Goal: Check status: Check status

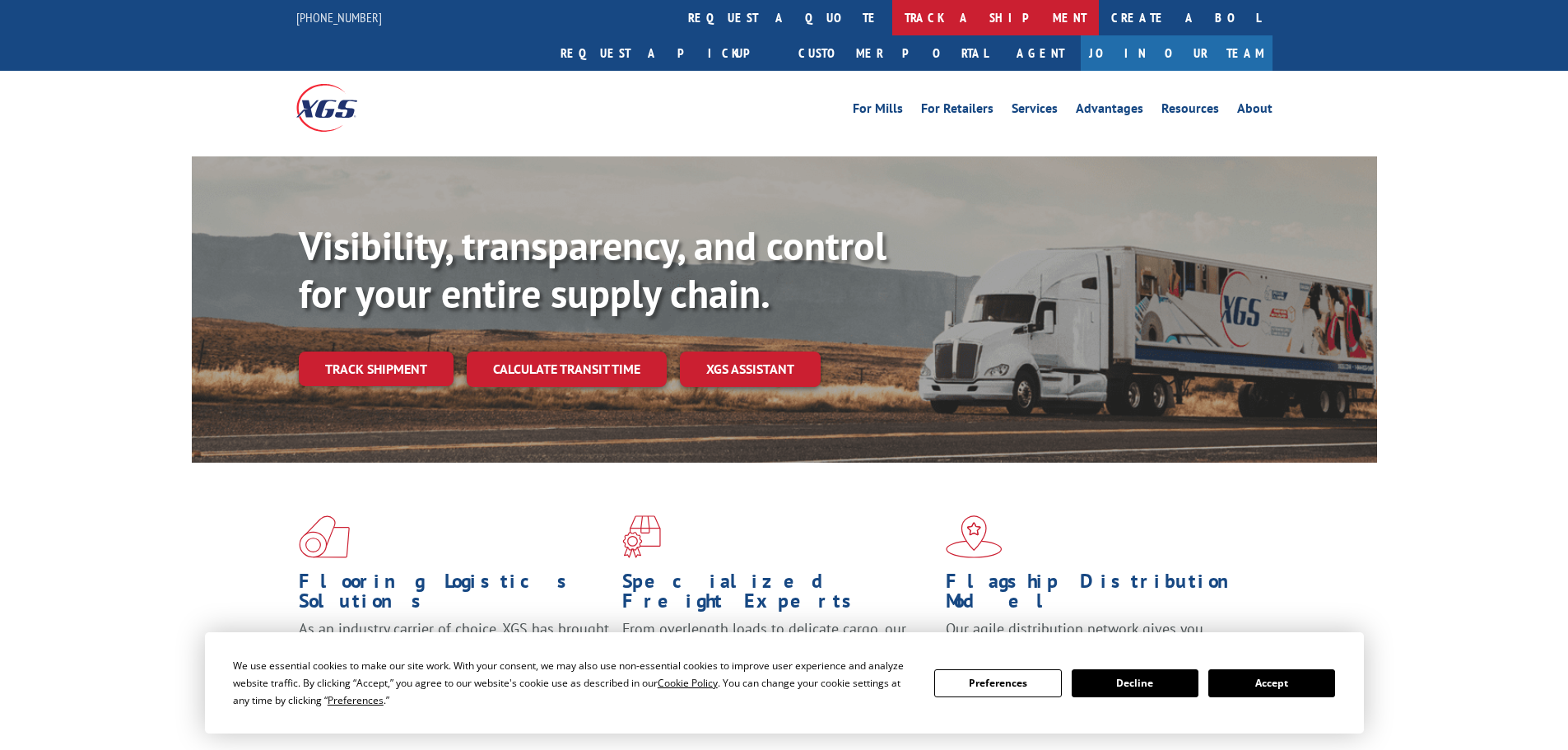
click at [892, 27] on link "track a shipment" at bounding box center [995, 18] width 206 height 35
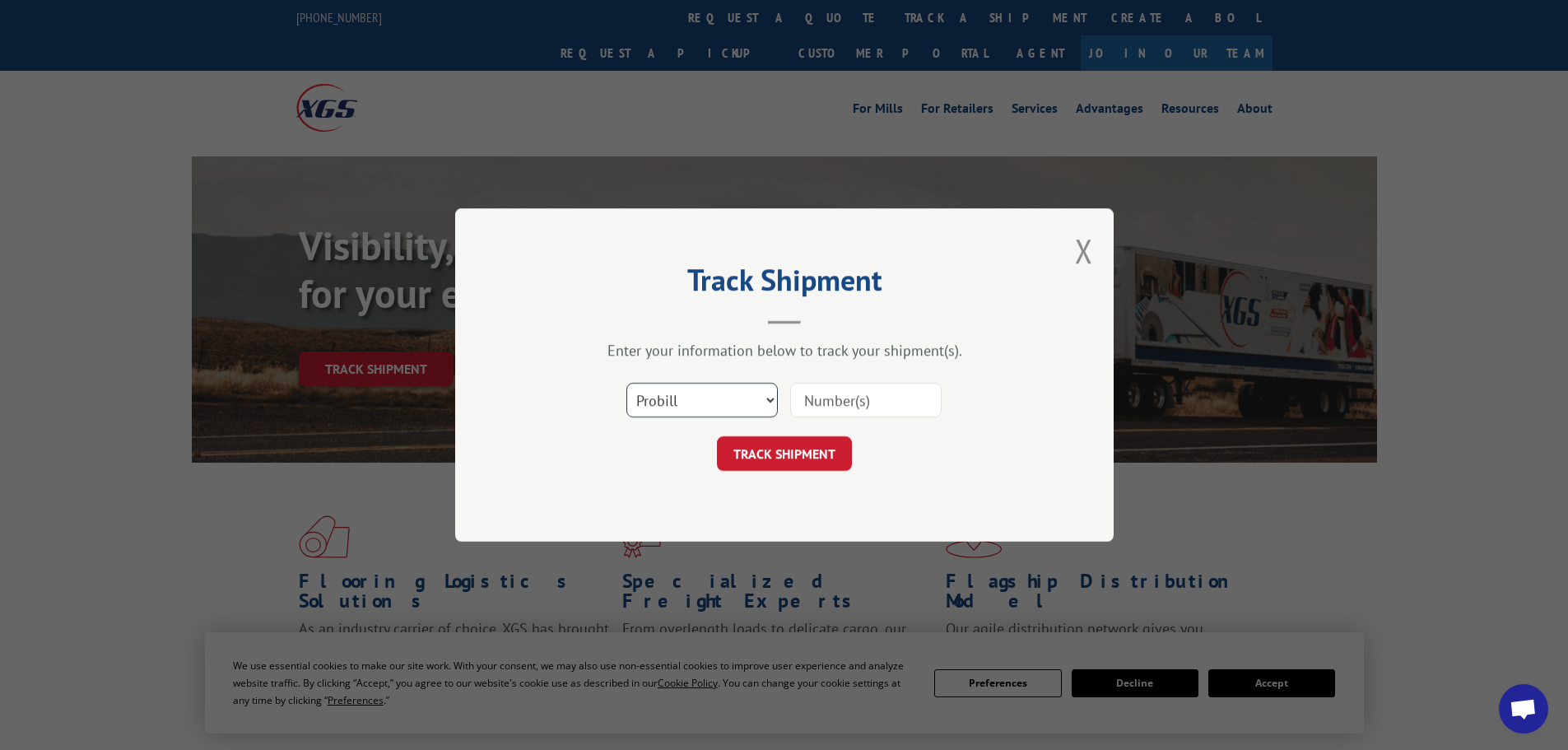
drag, startPoint x: 714, startPoint y: 387, endPoint x: 706, endPoint y: 392, distance: 9.4
click at [714, 387] on select "Select category... Probill BOL PO" at bounding box center [702, 400] width 152 height 34
select select "bol"
click at [626, 383] on select "Select category... Probill BOL PO" at bounding box center [702, 400] width 152 height 34
click at [858, 393] on input at bounding box center [865, 400] width 152 height 34
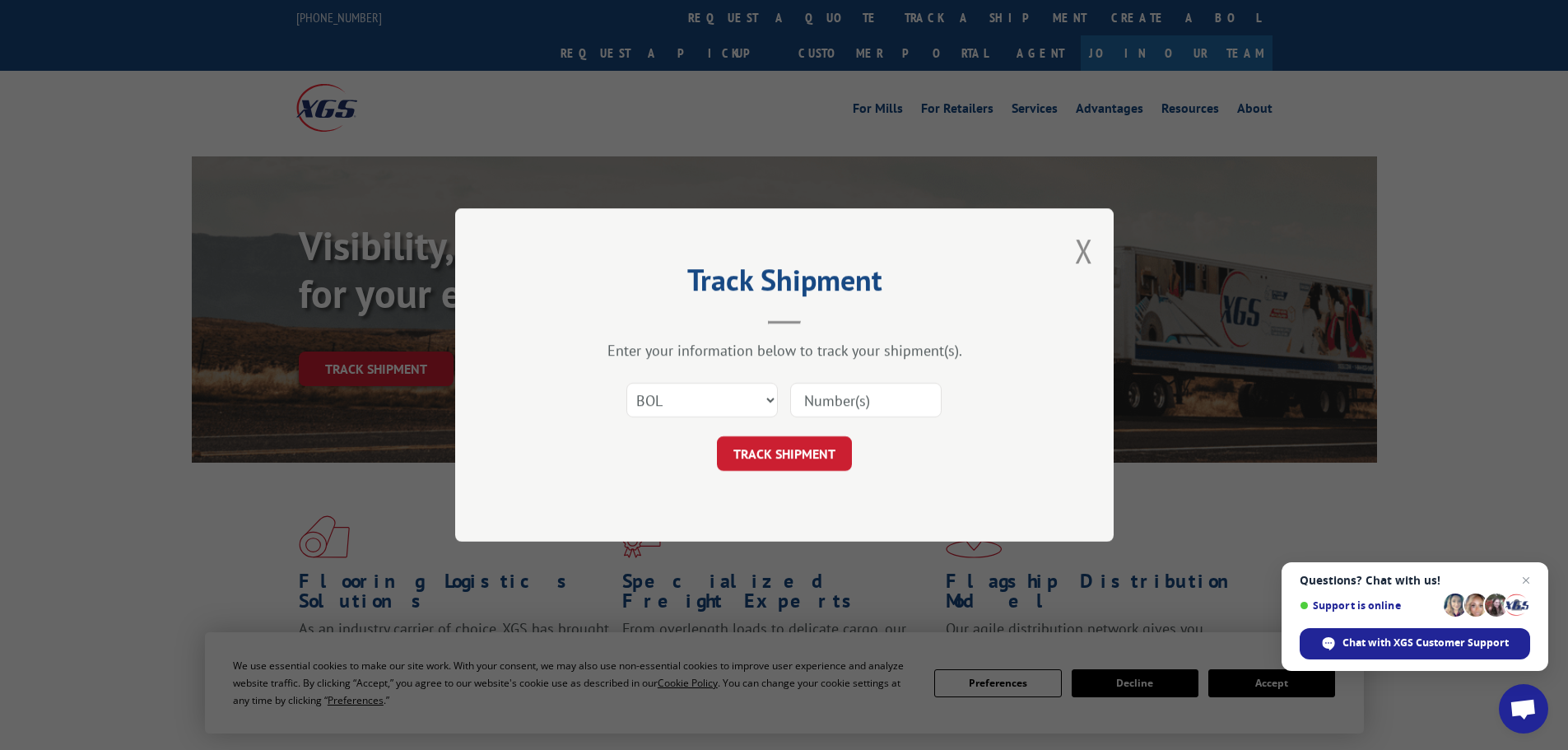
click at [858, 393] on input at bounding box center [865, 400] width 152 height 34
paste input "7040194"
type input "7040194"
click at [799, 446] on button "TRACK SHIPMENT" at bounding box center [784, 453] width 135 height 34
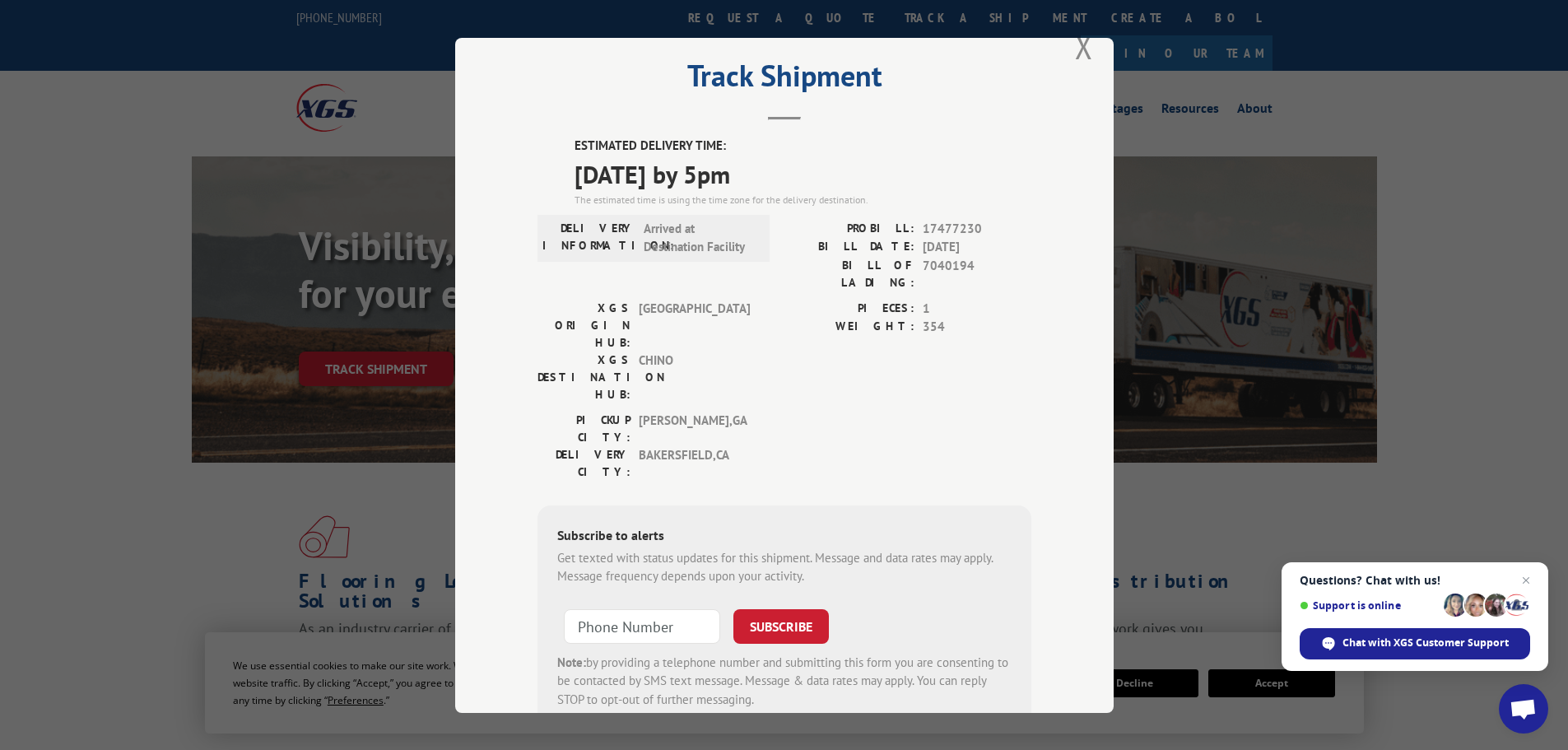
scroll to position [66, 0]
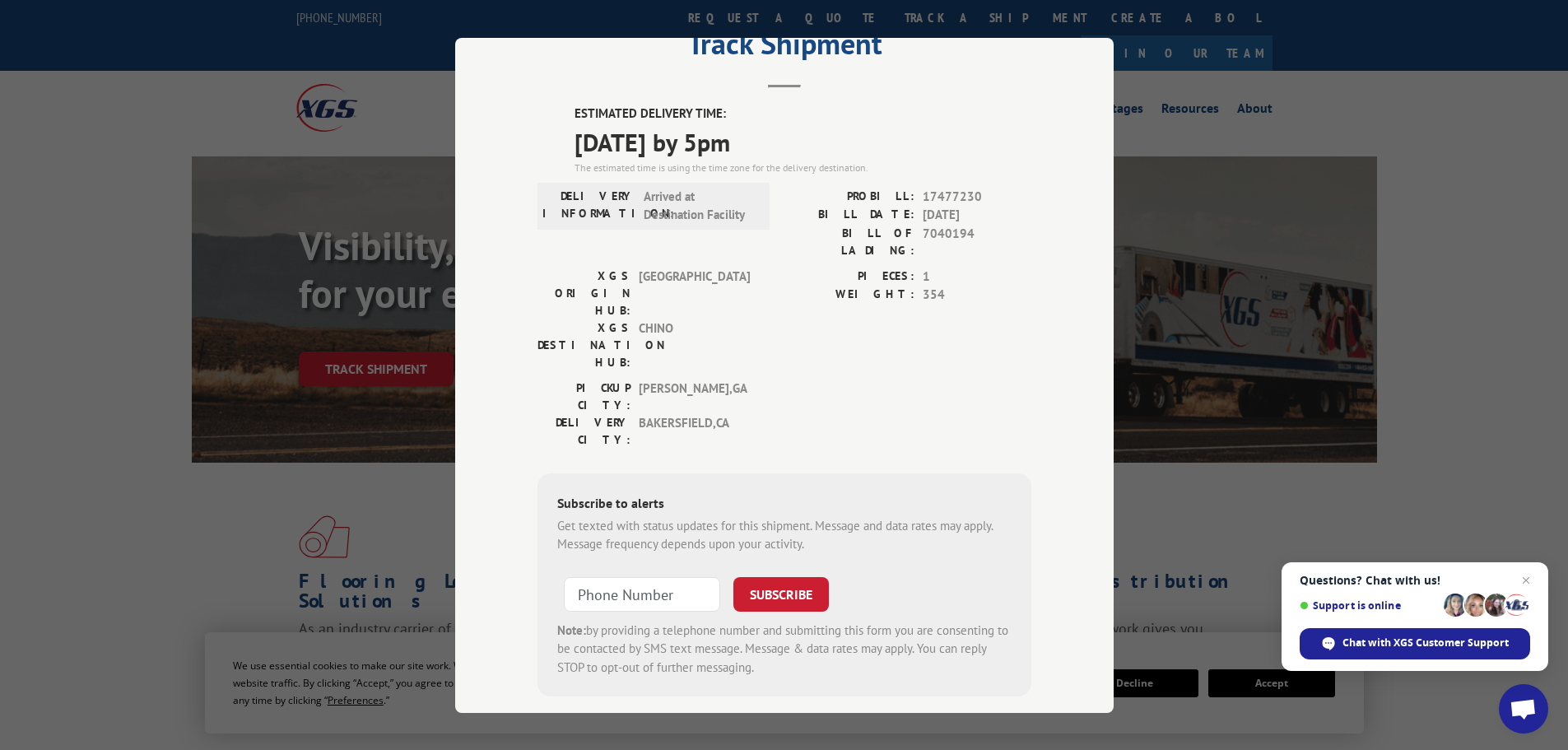
click at [269, 75] on div "Track Shipment ESTIMATED DELIVERY TIME: [DATE] by 5pm The estimated time is usi…" at bounding box center [784, 375] width 1568 height 750
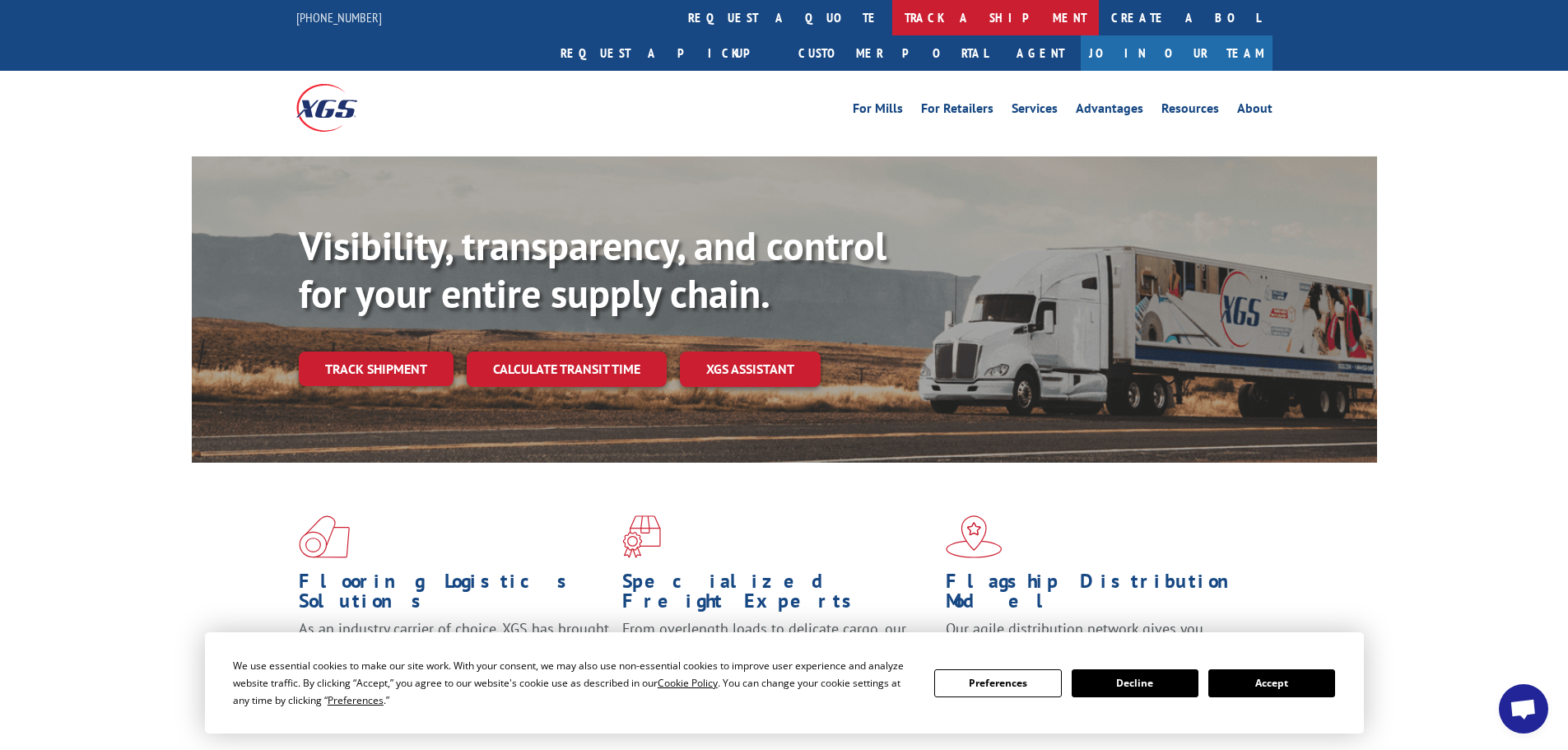
click at [892, 19] on link "track a shipment" at bounding box center [995, 18] width 206 height 35
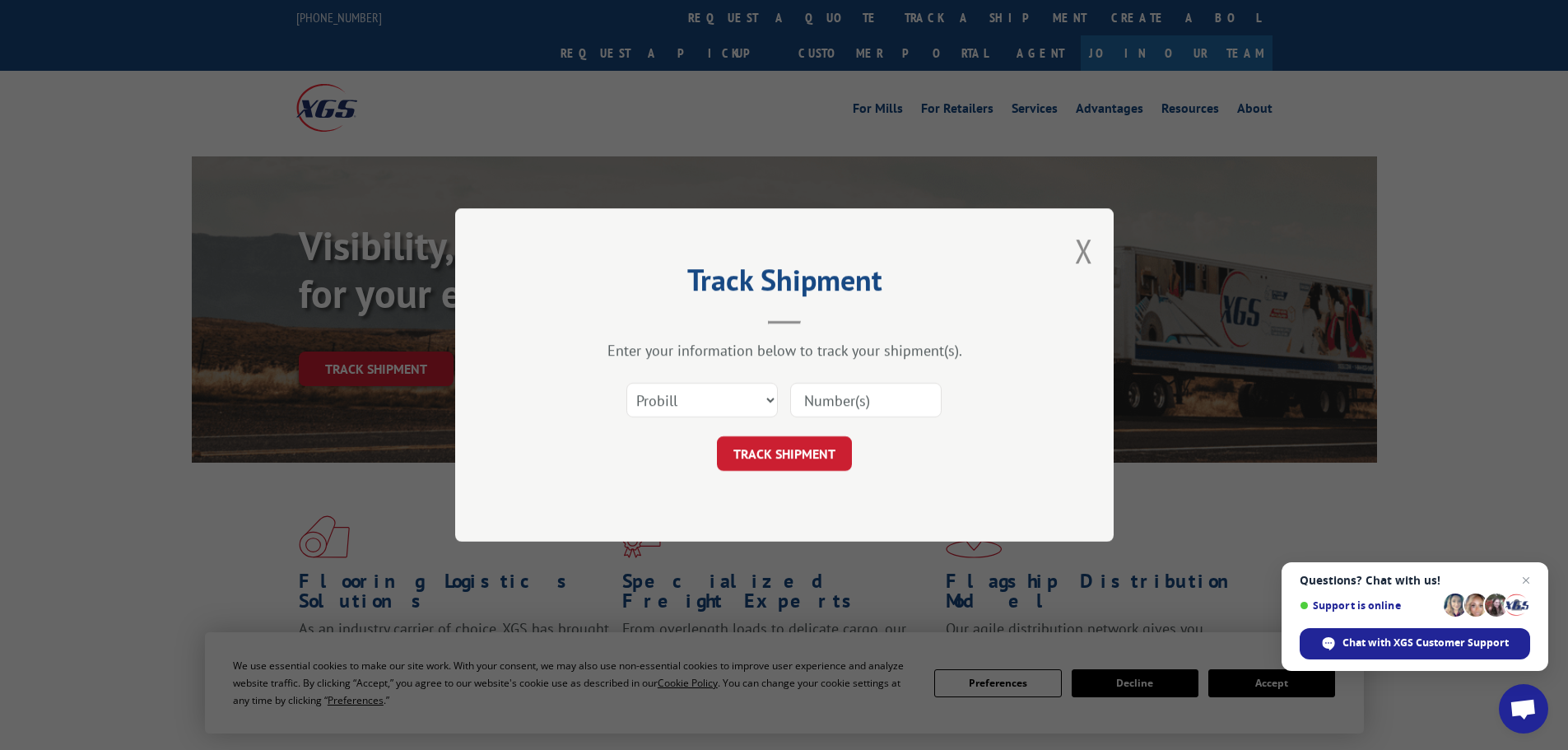
click at [707, 441] on div "TRACK SHIPMENT" at bounding box center [784, 453] width 494 height 34
click at [688, 398] on select "Select category... Probill BOL PO" at bounding box center [702, 400] width 152 height 34
select select "bol"
click at [626, 383] on select "Select category... Probill BOL PO" at bounding box center [702, 400] width 152 height 34
click at [930, 392] on input at bounding box center [865, 400] width 152 height 34
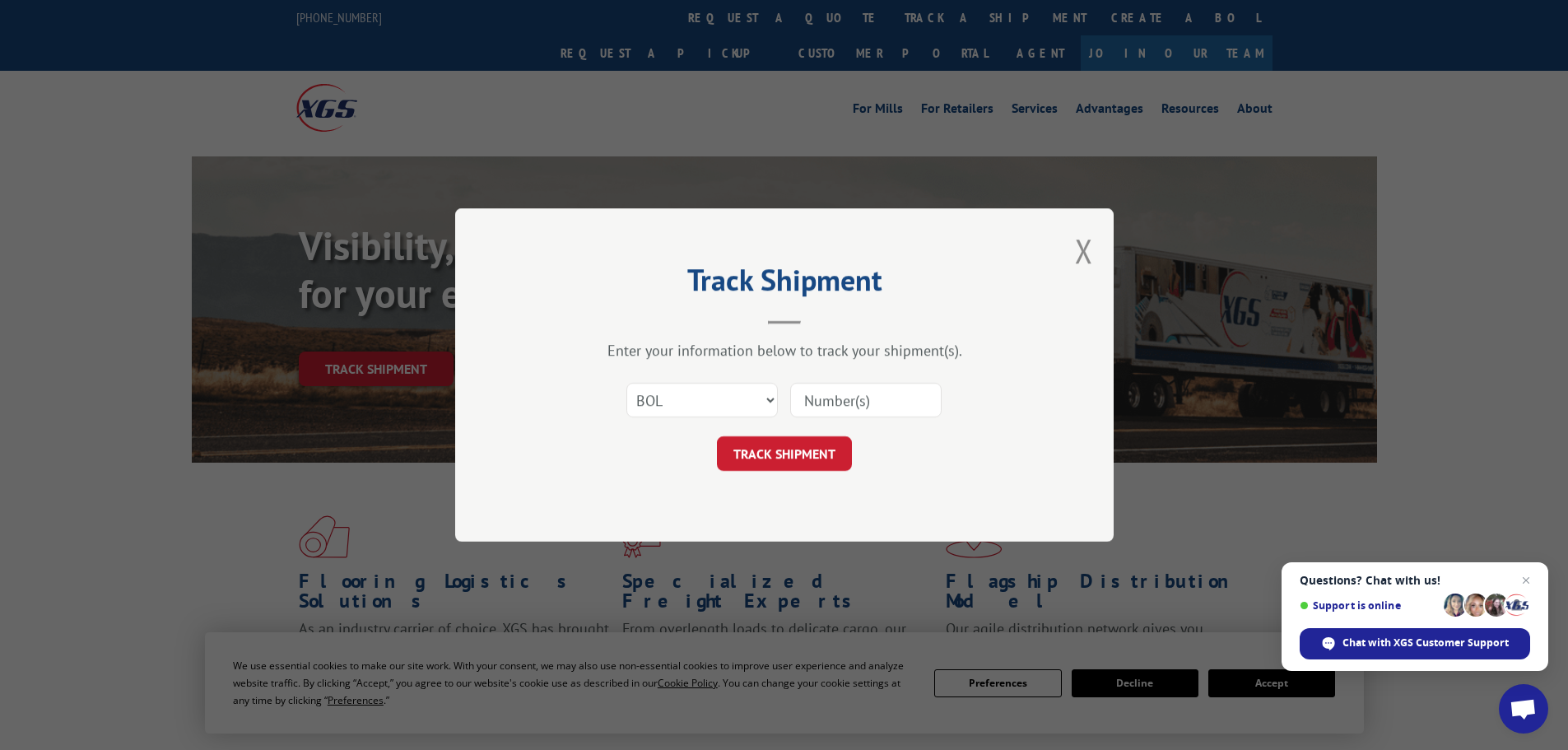
paste input "7040194"
type input "7040194"
click at [781, 465] on button "TRACK SHIPMENT" at bounding box center [784, 453] width 135 height 34
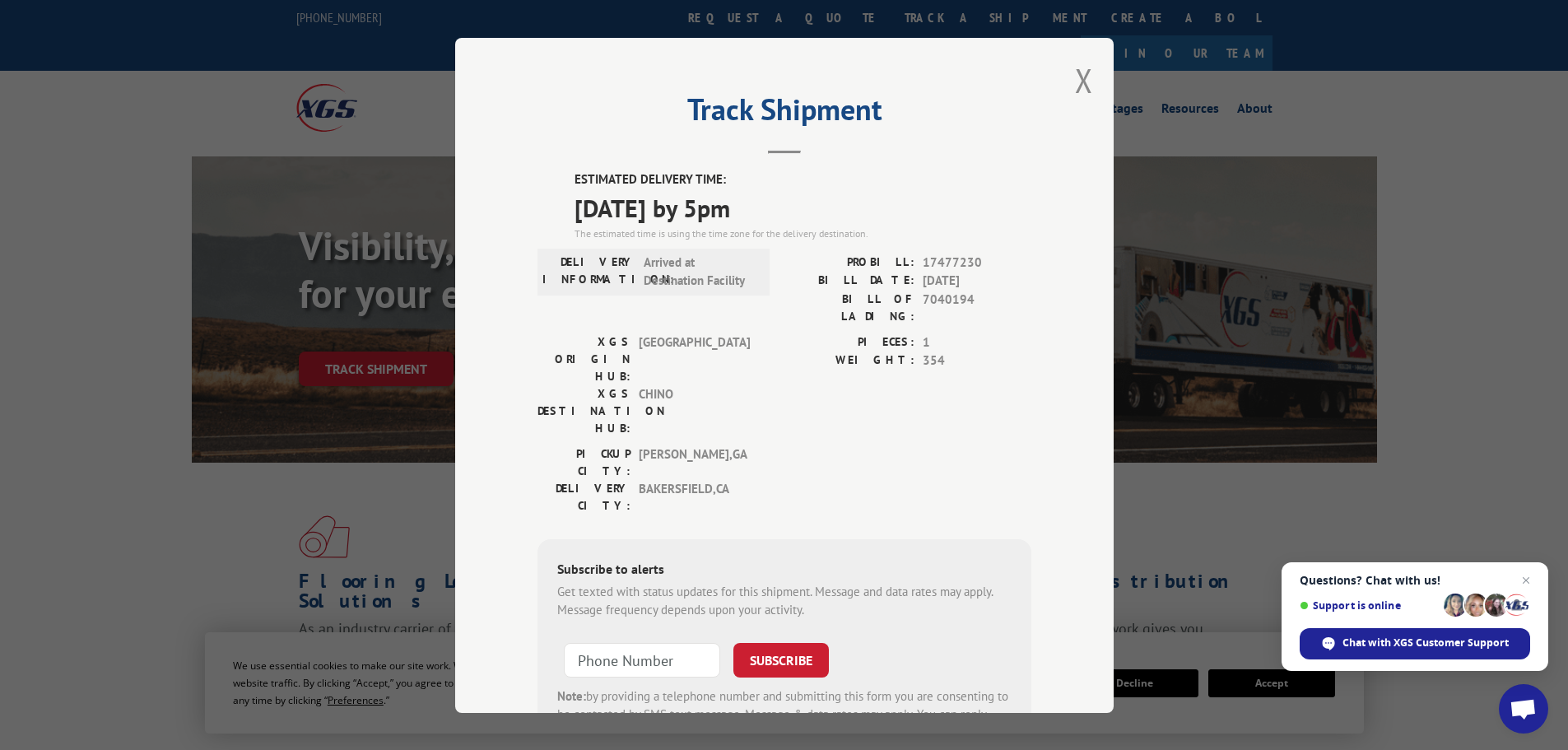
click at [248, 322] on div "Track Shipment ESTIMATED DELIVERY TIME: [DATE] by 5pm The estimated time is usi…" at bounding box center [784, 375] width 1568 height 750
